Goal: Find specific page/section: Find specific page/section

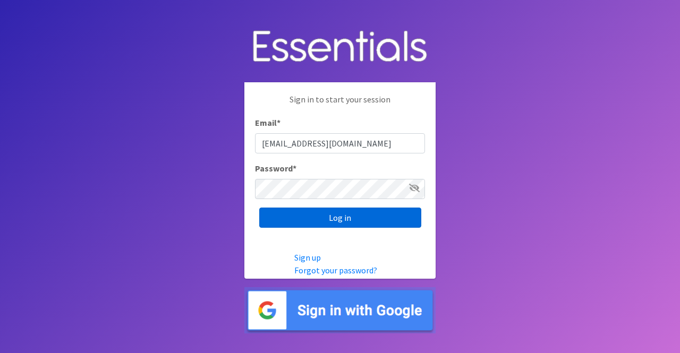
type input "[EMAIL_ADDRESS][DOMAIN_NAME]"
click at [396, 215] on input "Log in" at bounding box center [340, 218] width 162 height 20
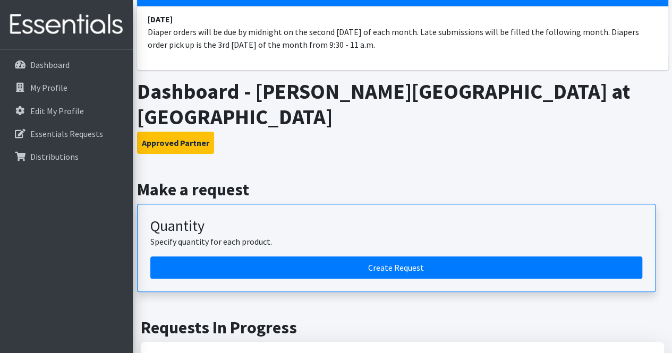
scroll to position [106, 0]
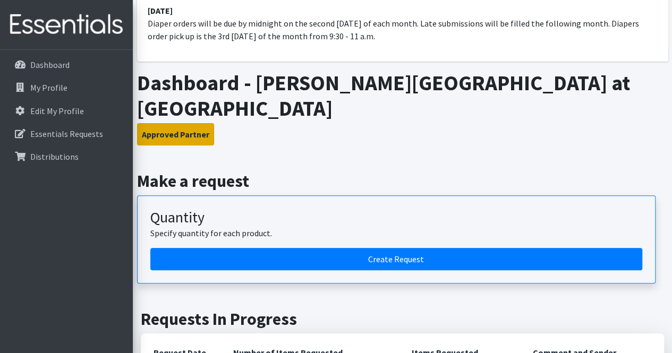
click at [179, 123] on button "Approved Partner" at bounding box center [175, 134] width 77 height 22
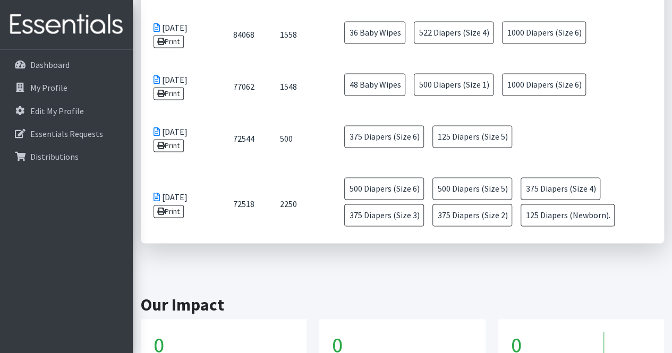
scroll to position [797, 0]
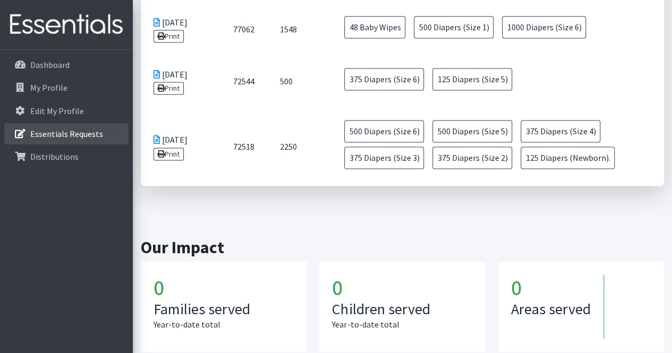
click at [61, 140] on link "Essentials Requests" at bounding box center [66, 133] width 124 height 21
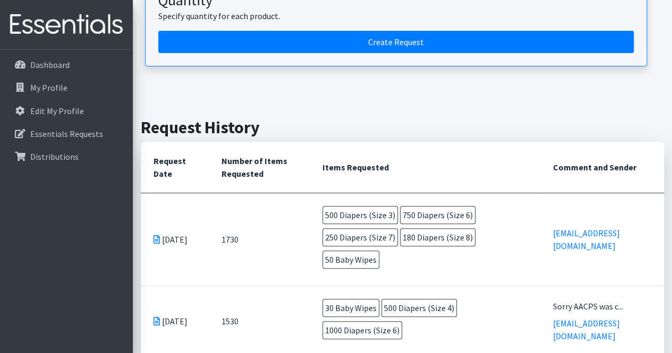
scroll to position [159, 0]
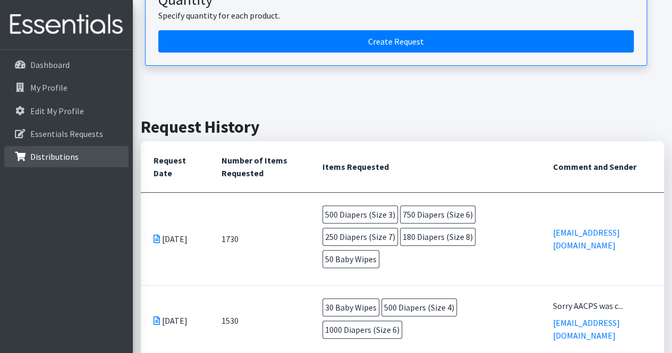
click at [68, 158] on p "Distributions" at bounding box center [54, 156] width 48 height 11
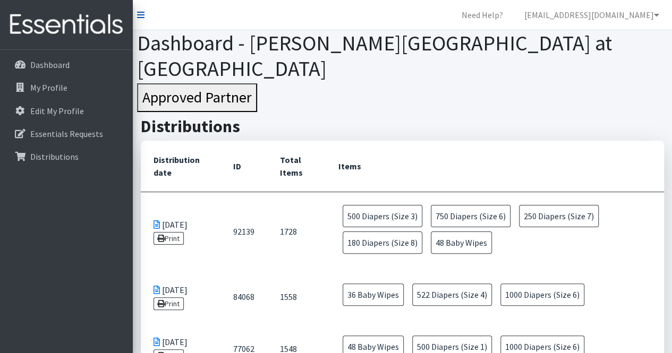
click at [140, 12] on icon at bounding box center [140, 15] width 7 height 9
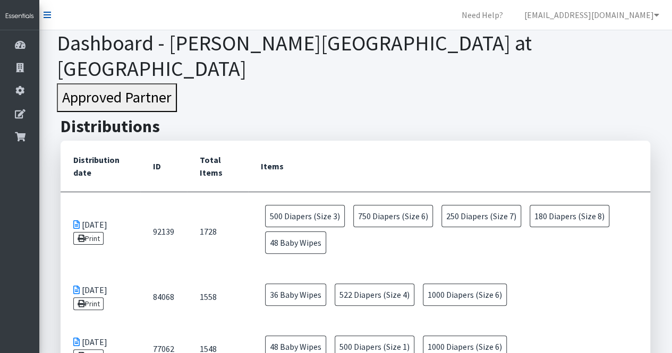
click at [140, 12] on nav "Need Help? [EMAIL_ADDRESS][DOMAIN_NAME] Organization Settings My Co-Workers My …" at bounding box center [355, 15] width 633 height 30
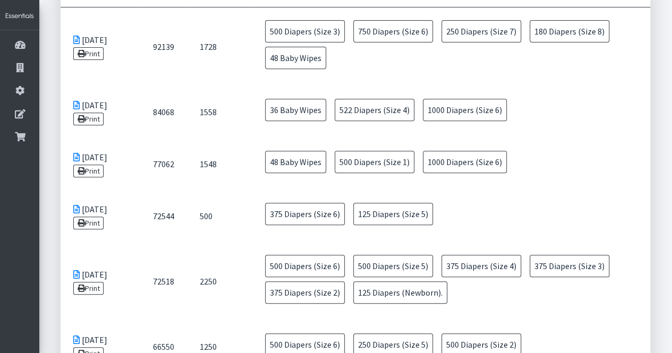
scroll to position [53, 0]
